Goal: Task Accomplishment & Management: Manage account settings

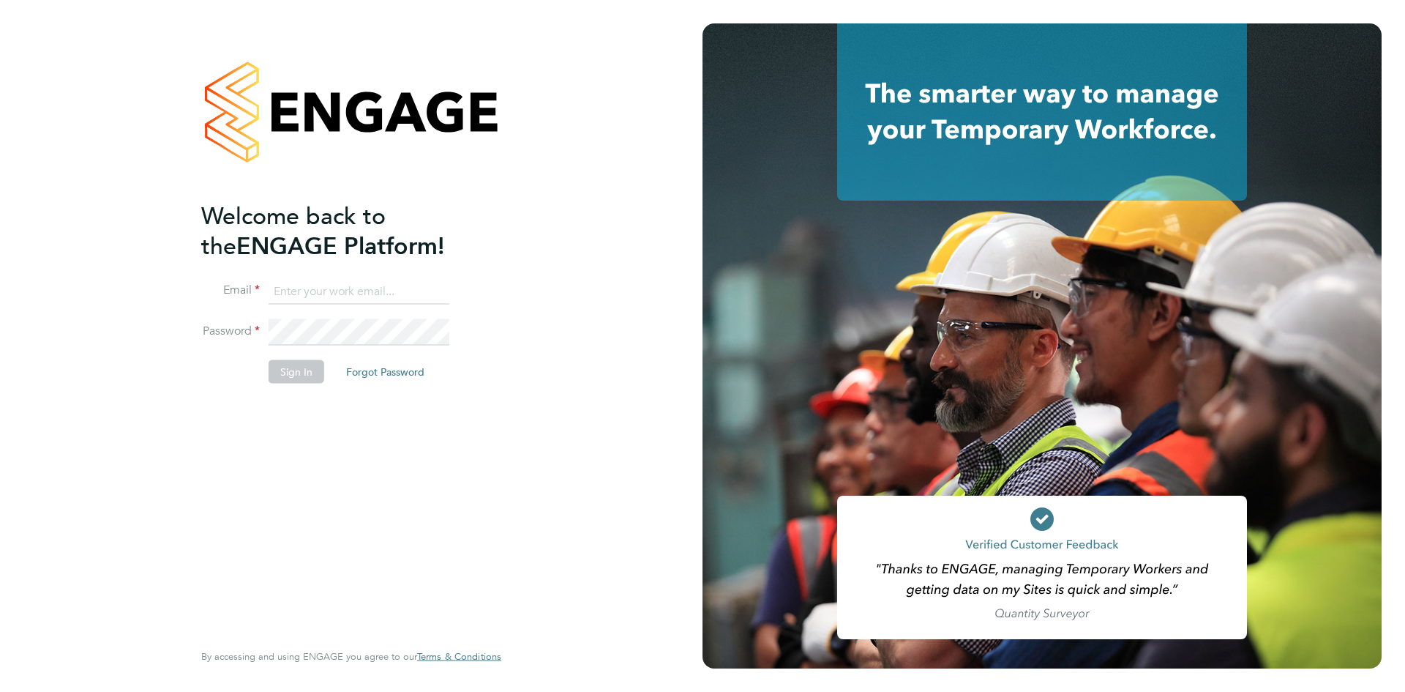
type input "[PERSON_NAME][EMAIL_ADDRESS][DOMAIN_NAME]"
click at [308, 490] on div "Welcome back to the ENGAGE Platform! Email [PERSON_NAME][EMAIL_ADDRESS][DOMAIN_…" at bounding box center [343, 419] width 285 height 437
click at [295, 371] on button "Sign In" at bounding box center [297, 371] width 56 height 23
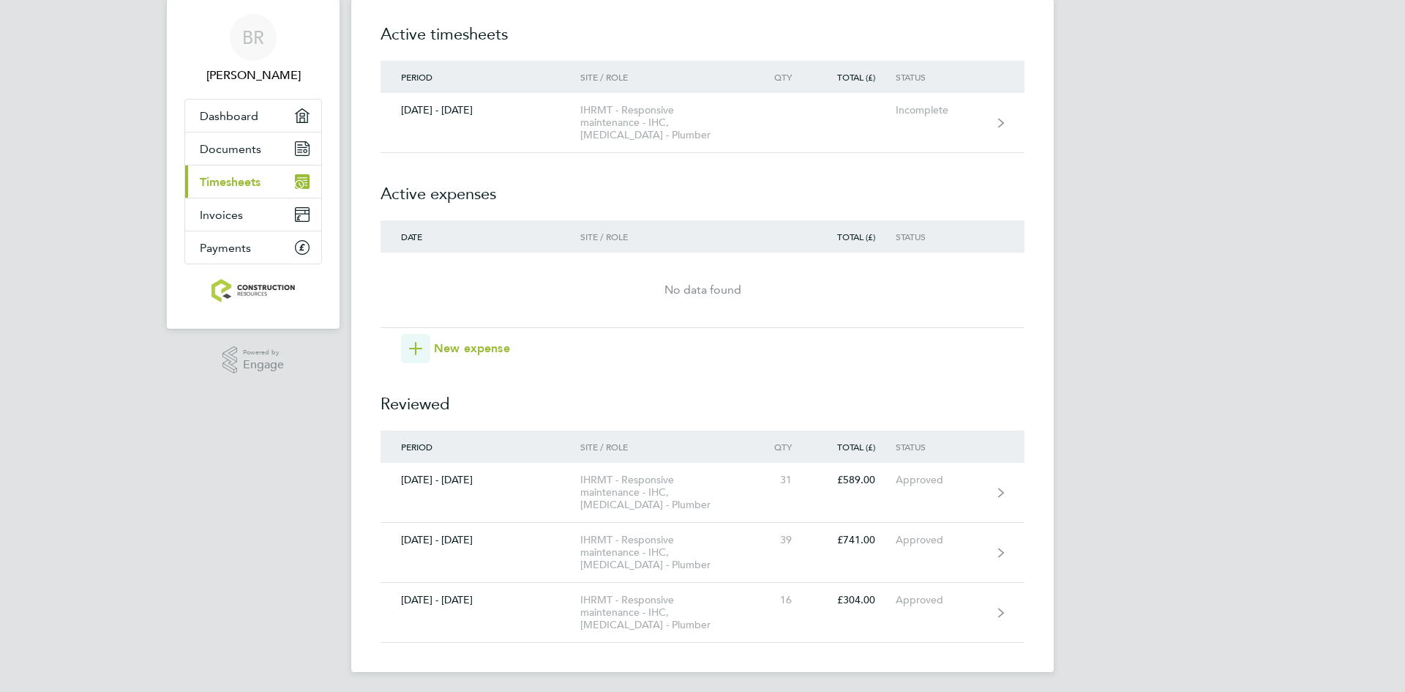
scroll to position [45, 0]
